Goal: Transaction & Acquisition: Purchase product/service

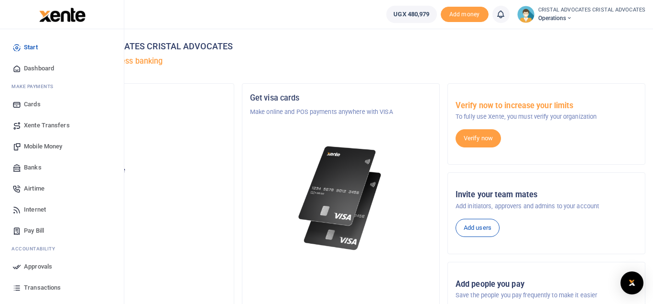
click at [47, 140] on link "Mobile Money" at bounding box center [62, 146] width 109 height 21
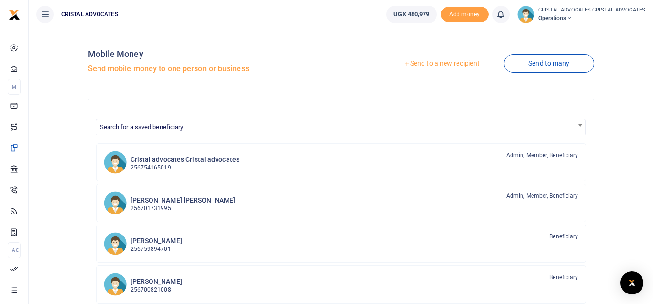
click at [437, 60] on link "Send to a new recipient" at bounding box center [441, 63] width 125 height 17
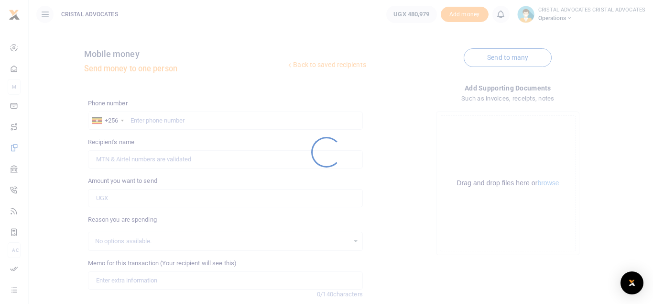
click at [261, 148] on div at bounding box center [326, 152] width 653 height 304
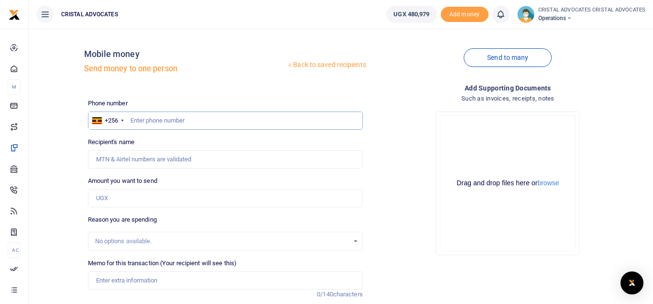
click at [182, 119] on input "text" at bounding box center [225, 120] width 275 height 18
type input "772678965"
type input "Benjamin Kalafa"
type input "772678965"
click at [127, 202] on input "Amount you want to send" at bounding box center [225, 198] width 275 height 18
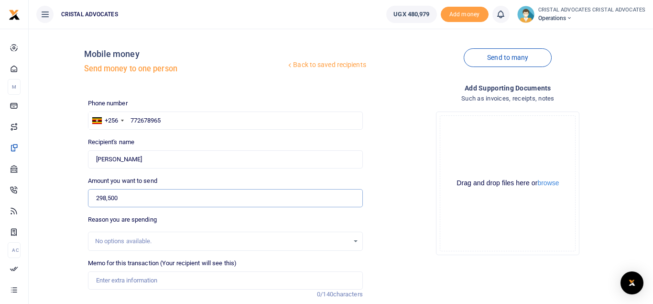
type input "298,500"
click at [137, 278] on input "Memo for this transaction (Your recipient will see this)" at bounding box center [225, 280] width 275 height 18
type input "o"
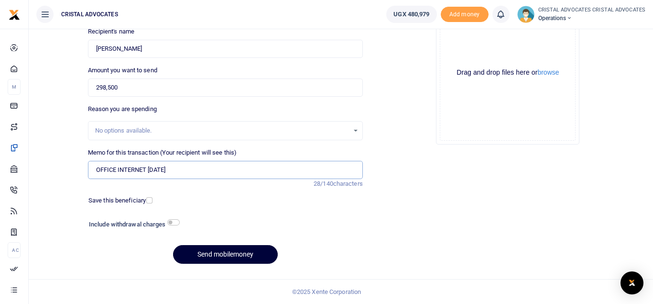
type input "OFFICE INTERNET OCTOBER 2025"
click at [219, 254] on button "Send mobilemoney" at bounding box center [225, 254] width 105 height 19
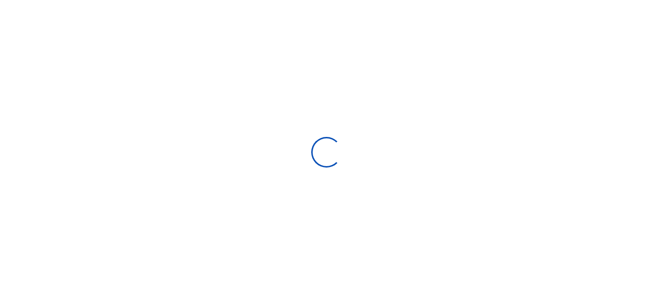
select select "Loading bundles"
select select
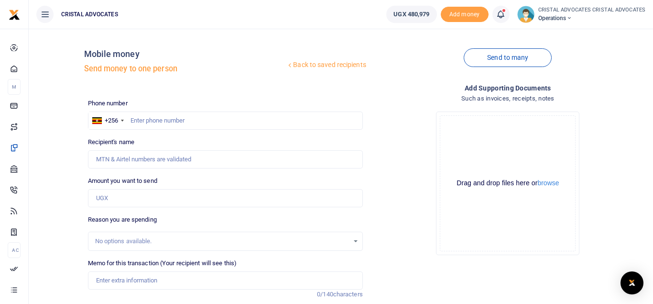
click at [503, 12] on icon at bounding box center [501, 14] width 10 height 11
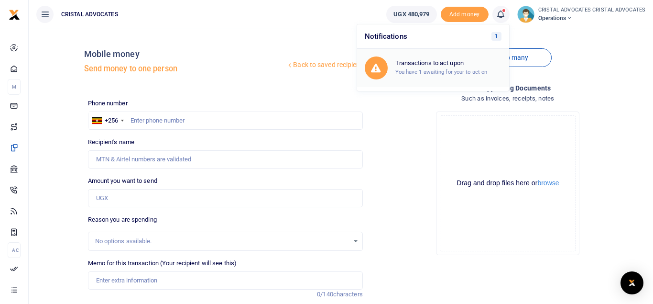
click at [441, 60] on h6 "Transactions to act upon" at bounding box center [449, 63] width 106 height 8
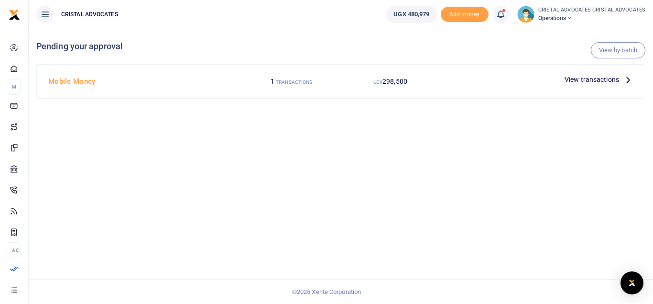
click at [585, 81] on span "View transactions" at bounding box center [592, 79] width 55 height 11
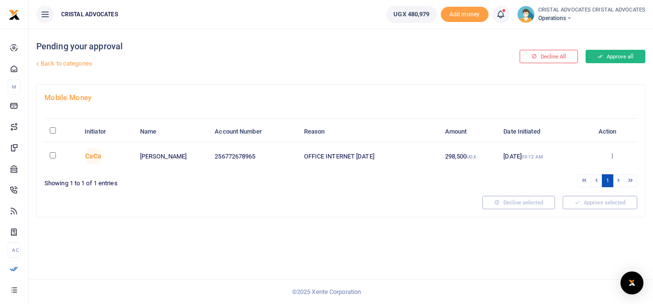
click at [597, 50] on button "Approve all" at bounding box center [616, 56] width 60 height 13
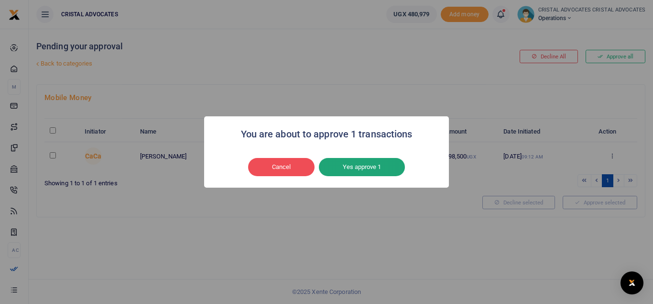
click at [351, 163] on button "Yes approve 1" at bounding box center [362, 167] width 86 height 18
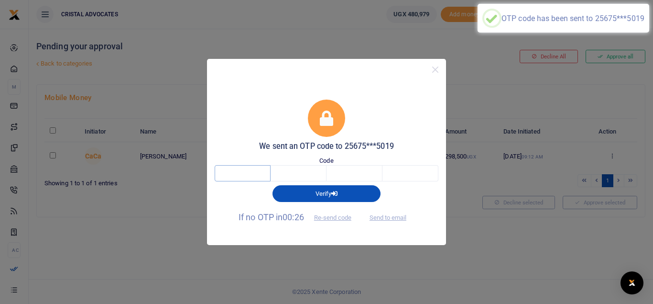
click at [250, 175] on input "text" at bounding box center [243, 173] width 56 height 16
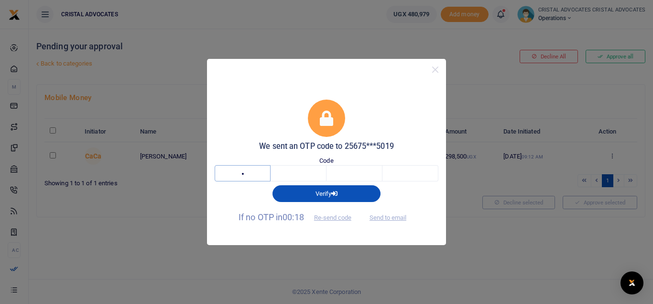
type input "9"
type input "5"
type input "2"
